Goal: Task Accomplishment & Management: Use online tool/utility

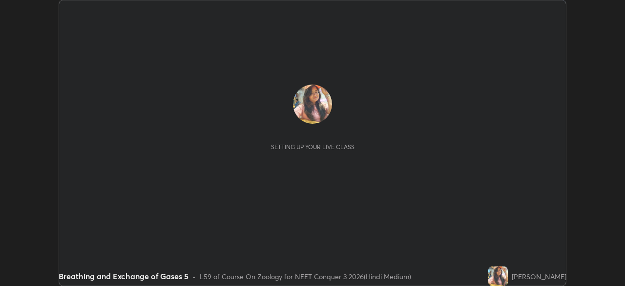
scroll to position [286, 625]
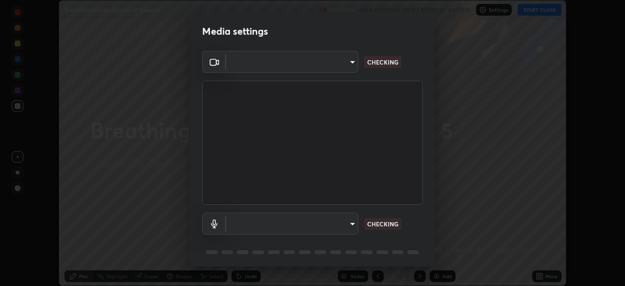
type input "fc38be1871f717ddc8e1b512eadbf63495b763d4820be899b5c927fedf8d93a0"
type input "communications"
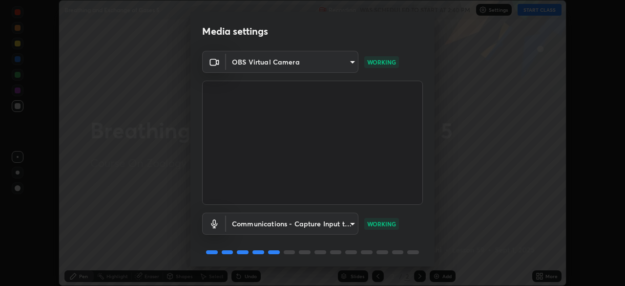
scroll to position [35, 0]
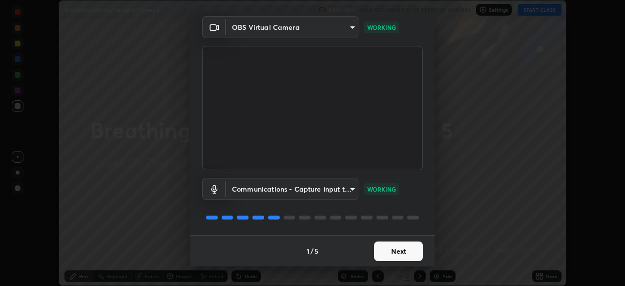
click at [380, 250] on button "Next" at bounding box center [398, 251] width 49 height 20
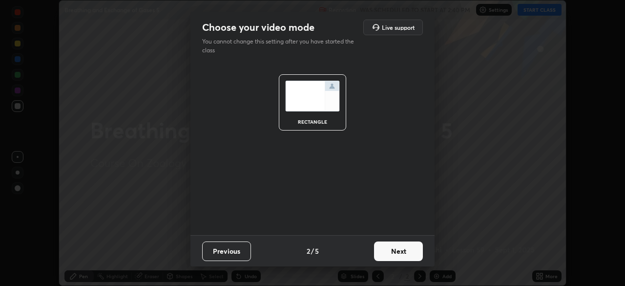
click at [389, 249] on button "Next" at bounding box center [398, 251] width 49 height 20
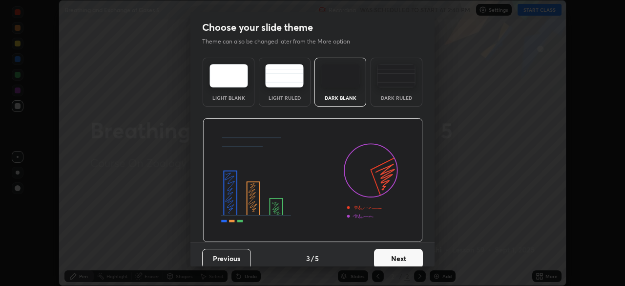
click at [389, 255] on button "Next" at bounding box center [398, 259] width 49 height 20
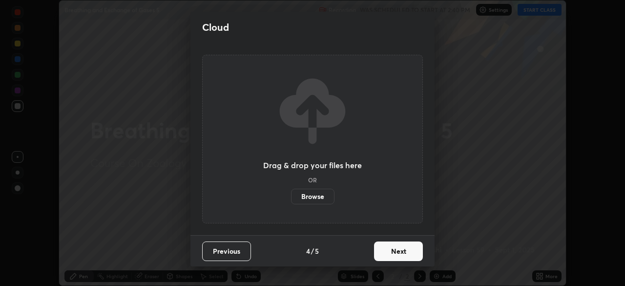
click at [387, 252] on button "Next" at bounding box center [398, 251] width 49 height 20
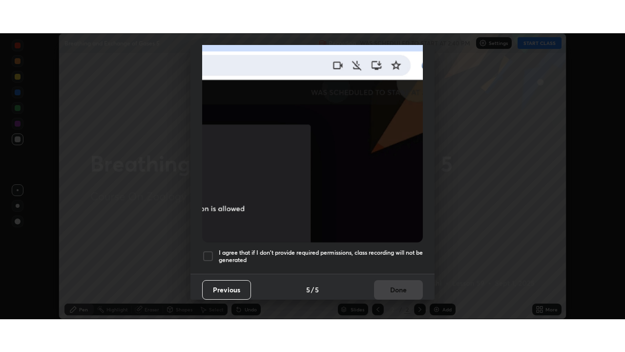
scroll to position [234, 0]
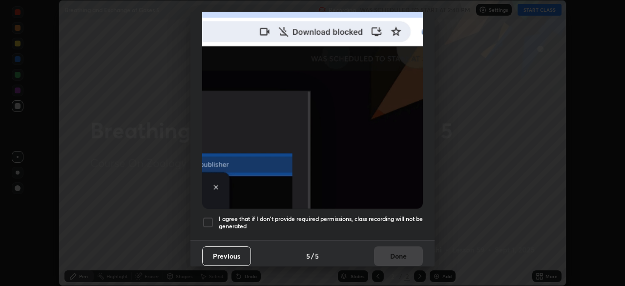
click at [204, 219] on div at bounding box center [208, 222] width 12 height 12
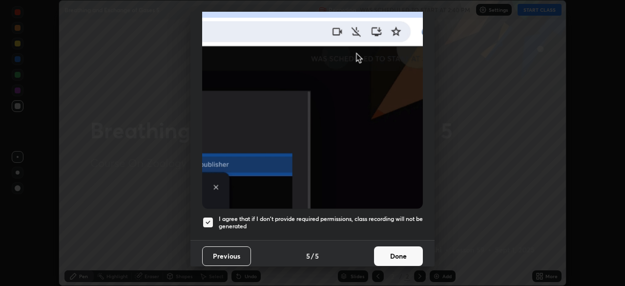
click at [393, 248] on button "Done" at bounding box center [398, 256] width 49 height 20
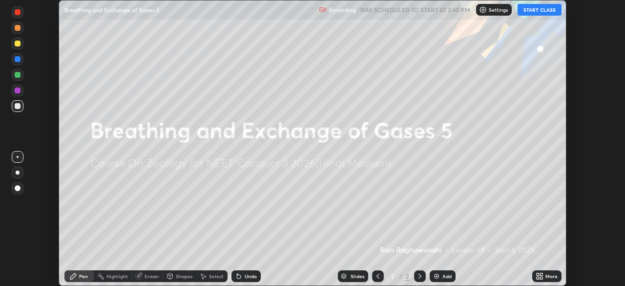
click at [533, 11] on button "START CLASS" at bounding box center [540, 10] width 44 height 12
click at [537, 276] on icon at bounding box center [540, 276] width 8 height 8
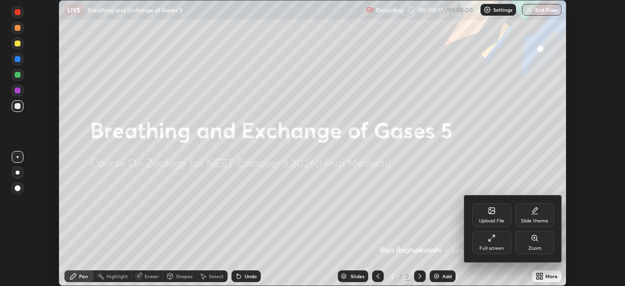
click at [490, 216] on div "Upload File" at bounding box center [491, 214] width 39 height 23
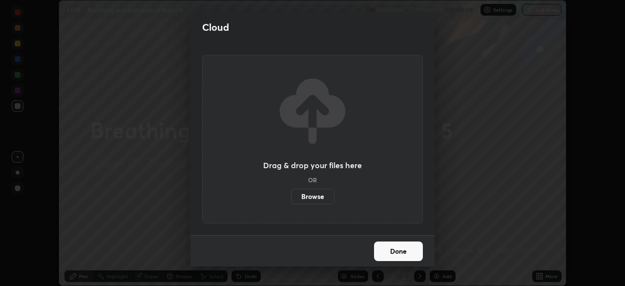
click at [315, 195] on label "Browse" at bounding box center [312, 196] width 43 height 16
click at [291, 195] on input "Browse" at bounding box center [291, 196] width 0 height 16
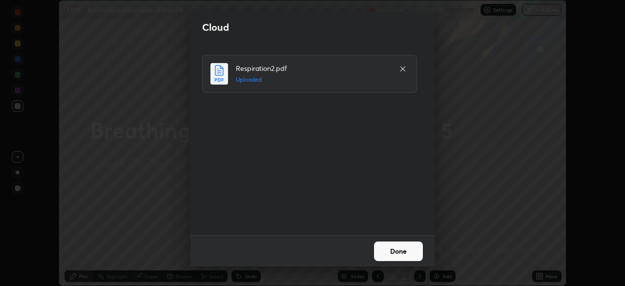
click at [406, 260] on button "Done" at bounding box center [398, 251] width 49 height 20
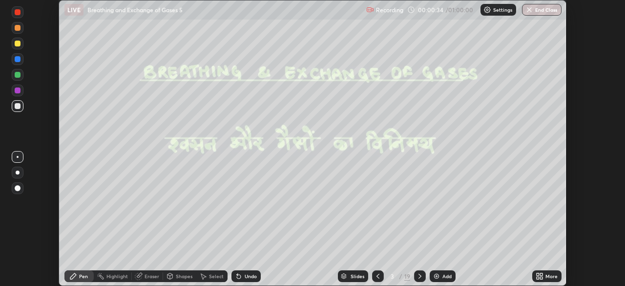
click at [536, 273] on icon at bounding box center [540, 276] width 8 height 8
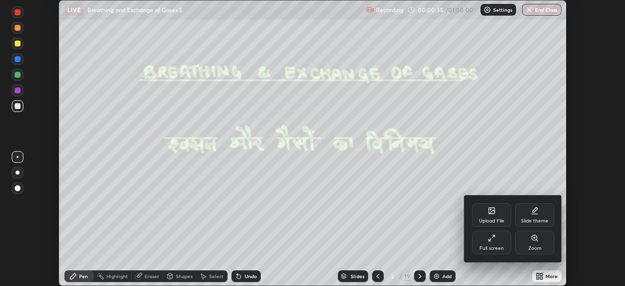
click at [492, 242] on div "Full screen" at bounding box center [491, 241] width 39 height 23
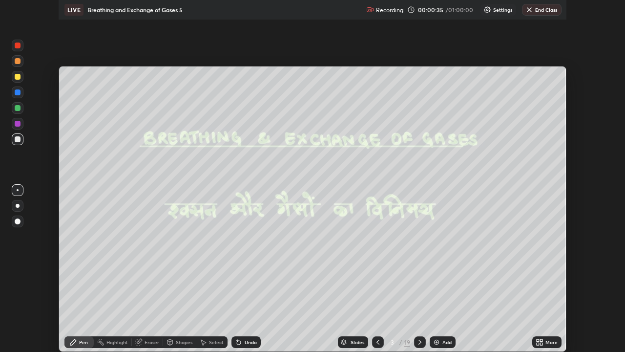
scroll to position [352, 625]
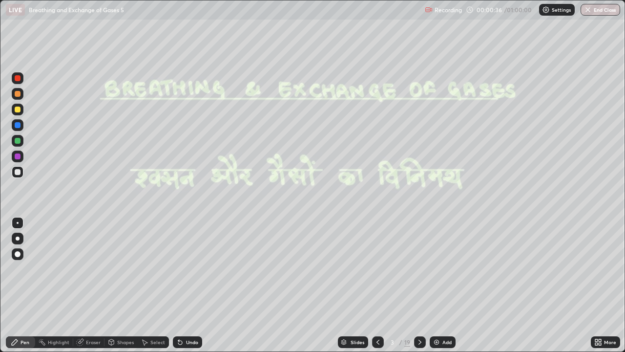
click at [377, 285] on div at bounding box center [378, 342] width 12 height 12
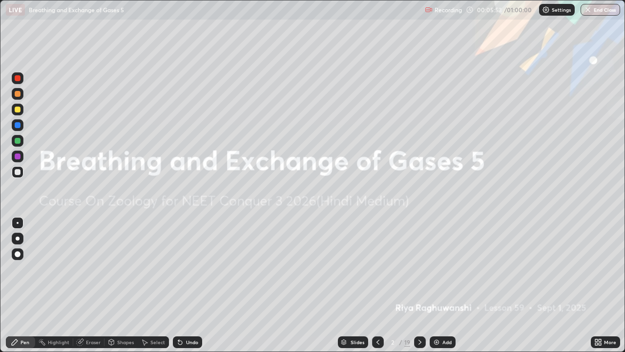
click at [434, 285] on img at bounding box center [437, 342] width 8 height 8
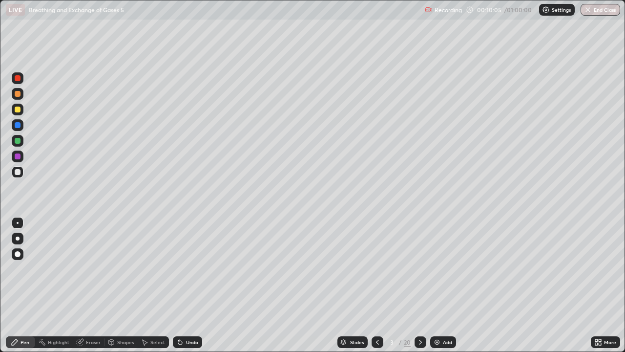
click at [180, 285] on icon at bounding box center [180, 342] width 8 height 8
click at [14, 81] on div at bounding box center [18, 78] width 12 height 12
click at [180, 285] on icon at bounding box center [180, 342] width 4 height 4
